Goal: Go to known website: Go to known website

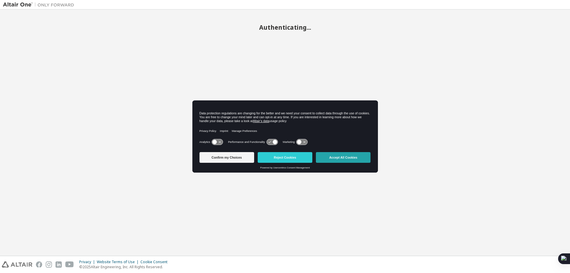
click at [337, 155] on button "Accept All Cookies" at bounding box center [343, 157] width 55 height 11
